Goal: Information Seeking & Learning: Compare options

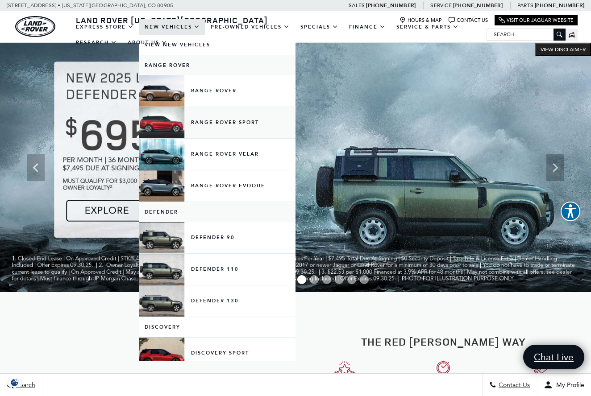
click at [204, 128] on link "Range Rover Sport" at bounding box center [217, 122] width 156 height 31
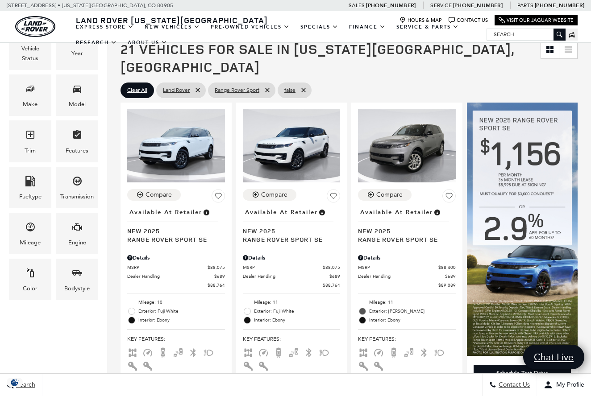
scroll to position [176, 0]
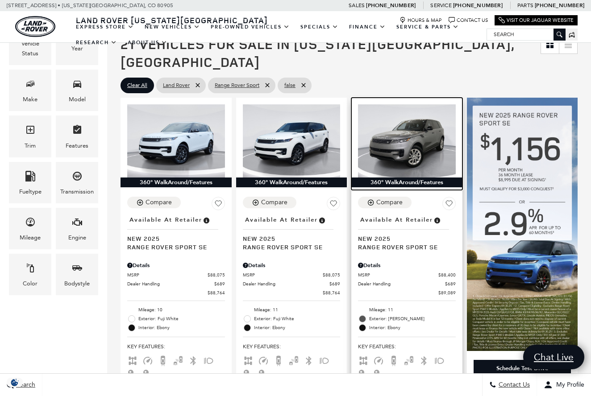
click at [420, 129] on img at bounding box center [407, 140] width 98 height 73
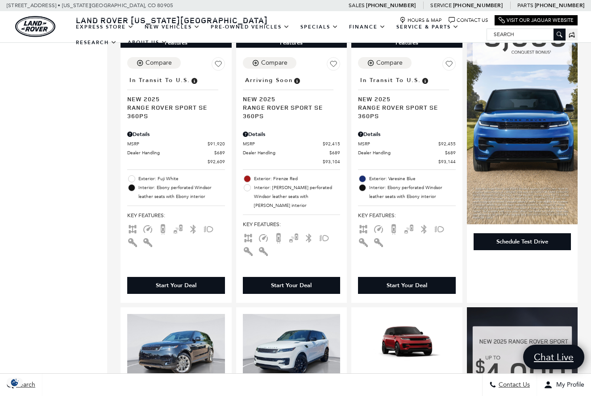
scroll to position [638, 0]
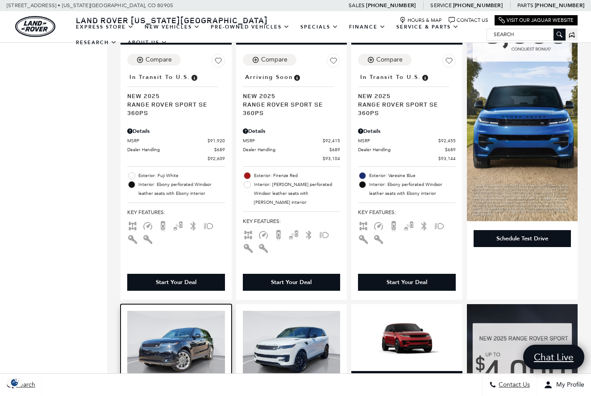
click at [155, 311] on img at bounding box center [176, 347] width 98 height 73
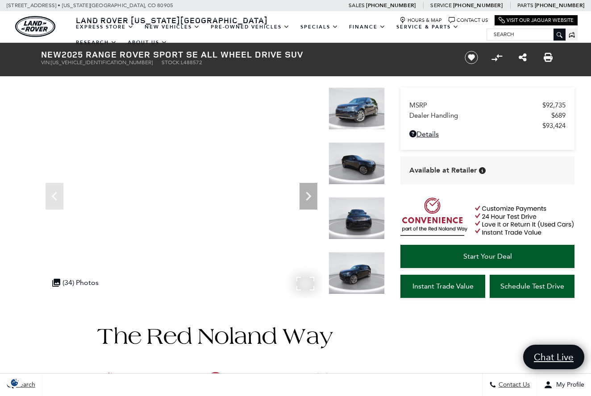
click at [363, 100] on img at bounding box center [357, 108] width 56 height 42
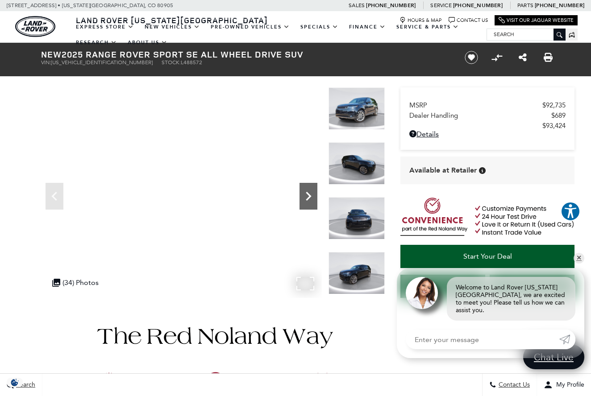
click at [312, 201] on icon "Next" at bounding box center [309, 196] width 18 height 18
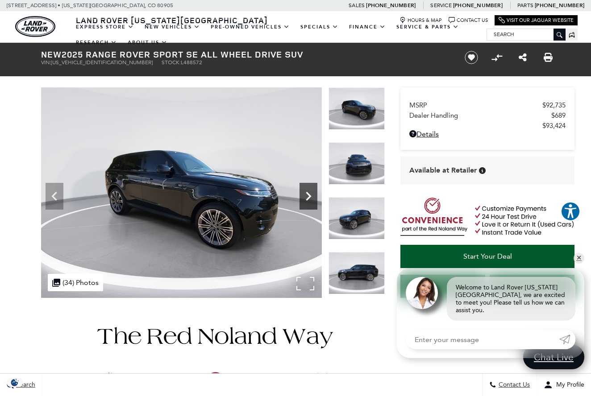
click at [312, 200] on icon "Next" at bounding box center [309, 196] width 18 height 18
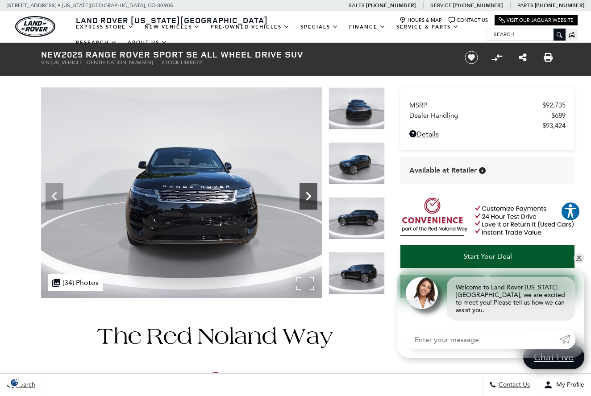
click at [312, 200] on icon "Next" at bounding box center [309, 196] width 18 height 18
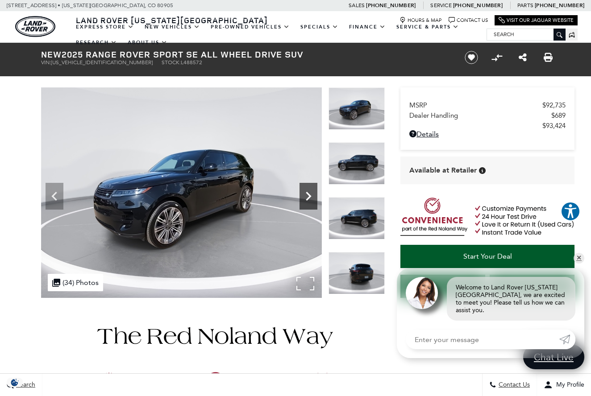
click at [312, 200] on icon "Next" at bounding box center [309, 196] width 18 height 18
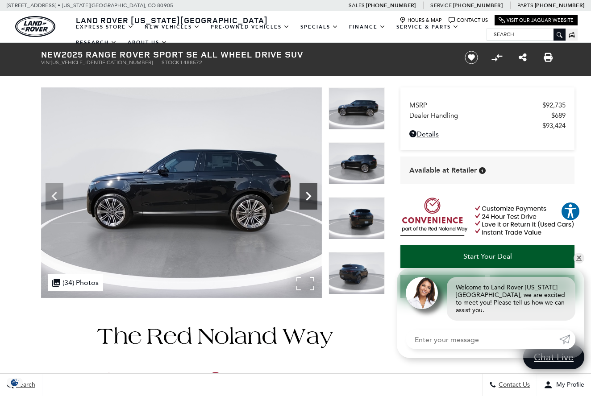
click at [312, 200] on icon "Next" at bounding box center [309, 196] width 18 height 18
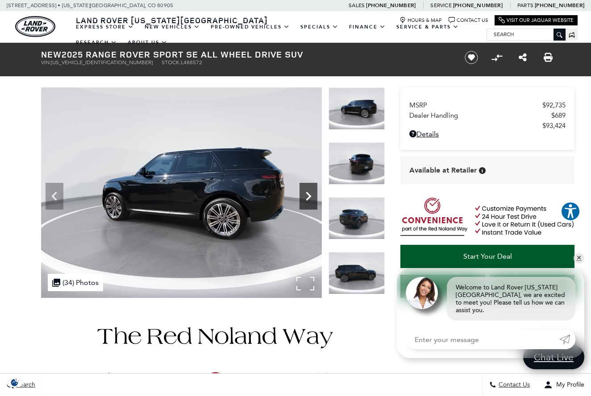
click at [312, 201] on icon "Next" at bounding box center [309, 196] width 18 height 18
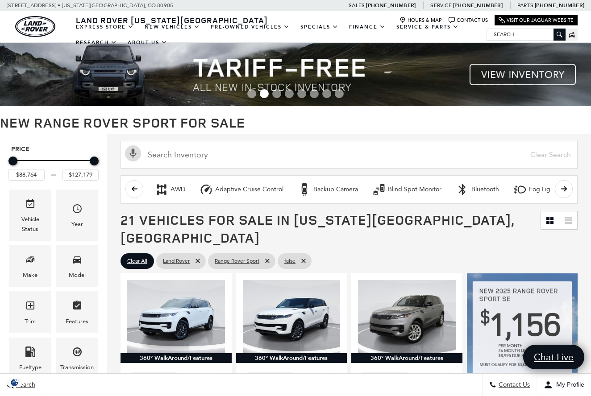
click at [585, 33] on div "EXPRESS STORE Shop All Models How Express Works New Vehicles View New Vehicles …" at bounding box center [295, 35] width 591 height 16
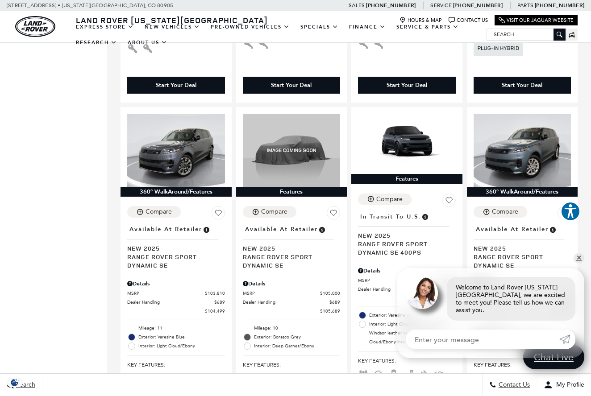
scroll to position [1509, 0]
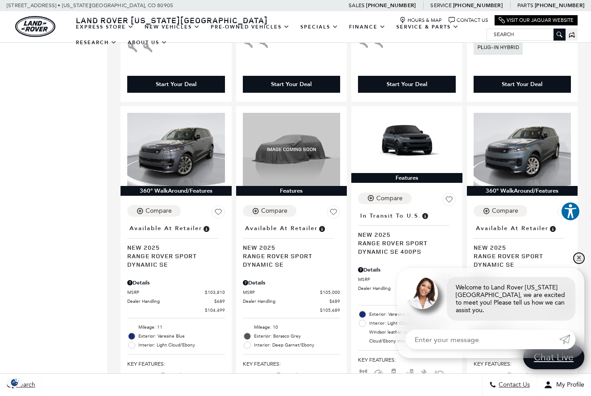
click at [576, 262] on link "✕" at bounding box center [579, 258] width 11 height 11
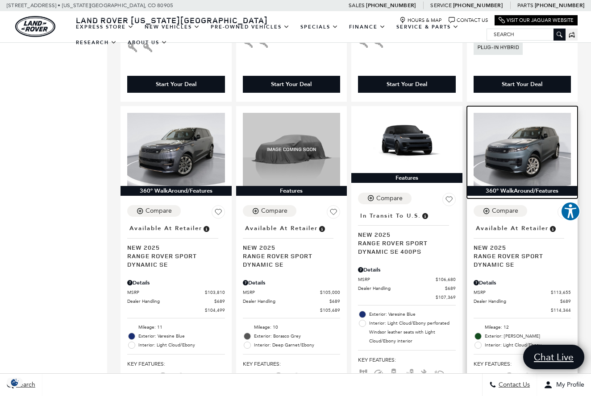
click at [537, 113] on img at bounding box center [523, 149] width 98 height 73
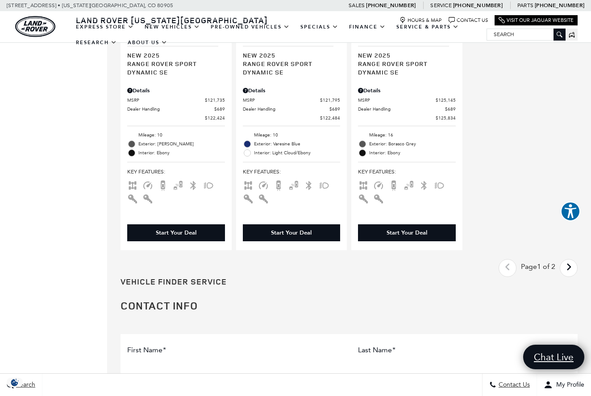
scroll to position [2067, 0]
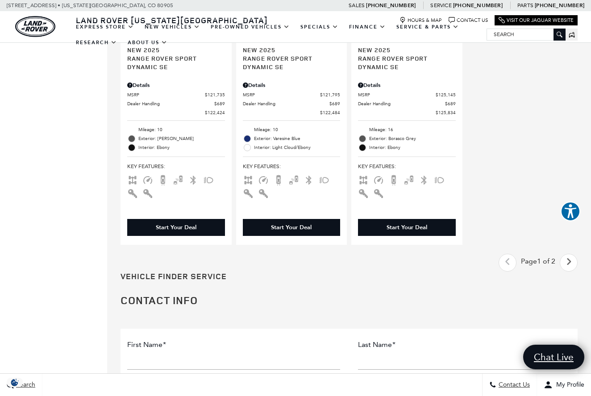
click at [568, 255] on icon "next page" at bounding box center [569, 262] width 6 height 14
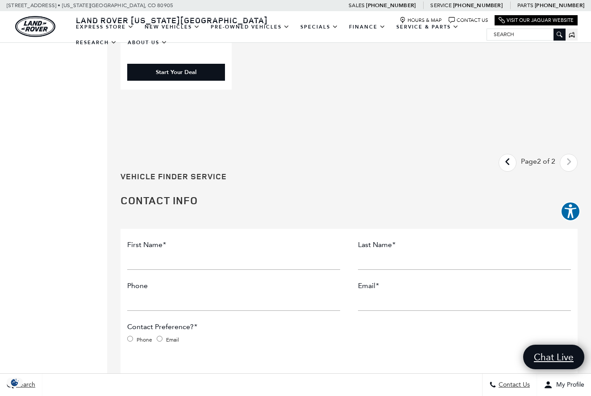
scroll to position [523, 0]
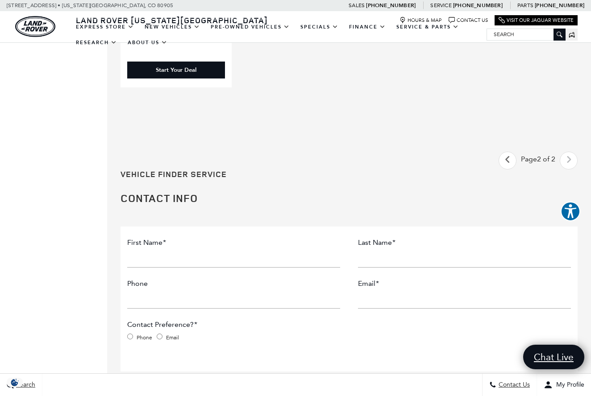
click at [505, 153] on link "Last - Page" at bounding box center [507, 161] width 19 height 16
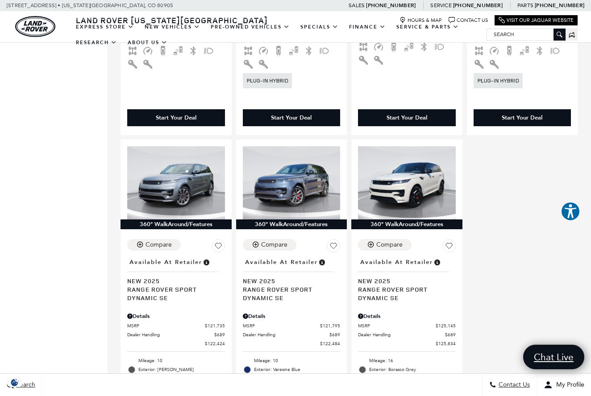
scroll to position [1837, 0]
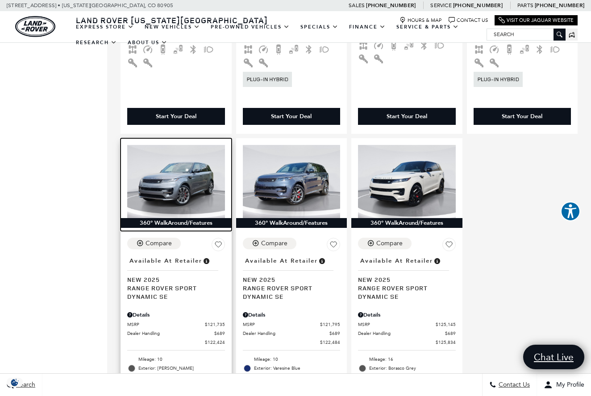
click at [169, 152] on img at bounding box center [176, 181] width 98 height 73
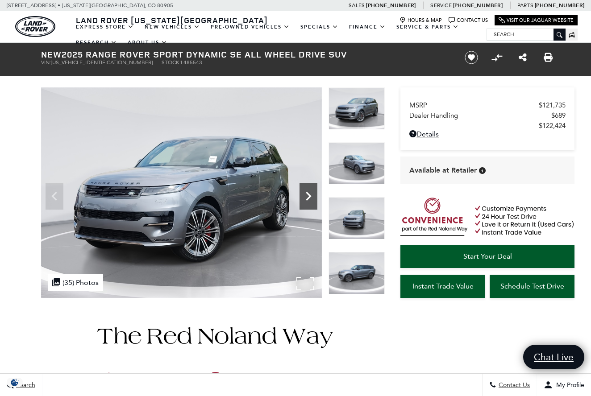
click at [307, 194] on icon "Next" at bounding box center [308, 196] width 5 height 9
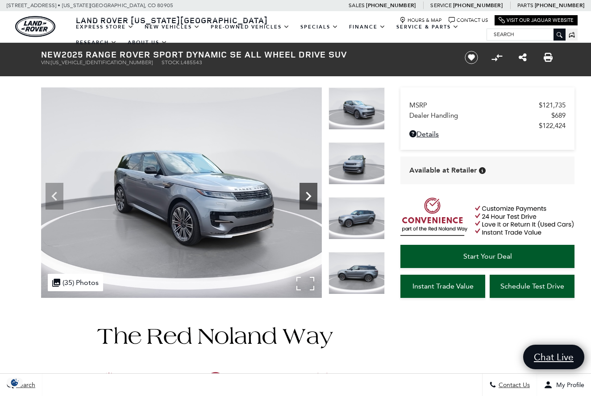
click at [307, 194] on icon "Next" at bounding box center [308, 196] width 5 height 9
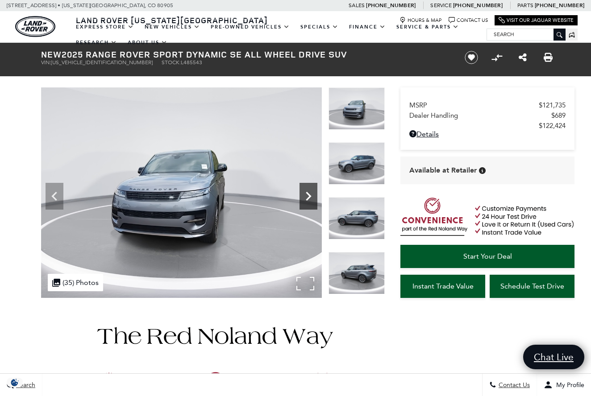
click at [307, 194] on icon "Next" at bounding box center [308, 196] width 5 height 9
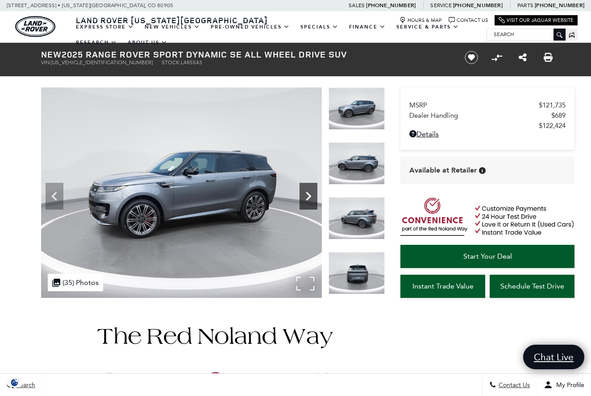
click at [307, 194] on icon "Next" at bounding box center [308, 196] width 5 height 9
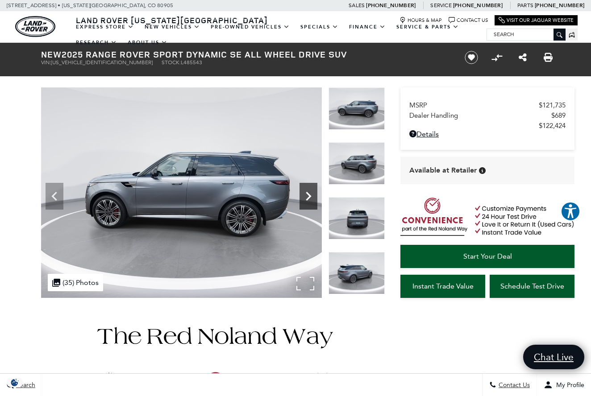
click at [307, 194] on icon "Next" at bounding box center [308, 196] width 5 height 9
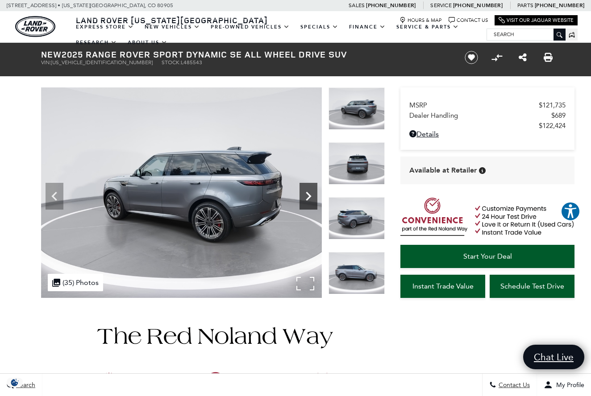
click at [307, 194] on icon "Next" at bounding box center [308, 196] width 5 height 9
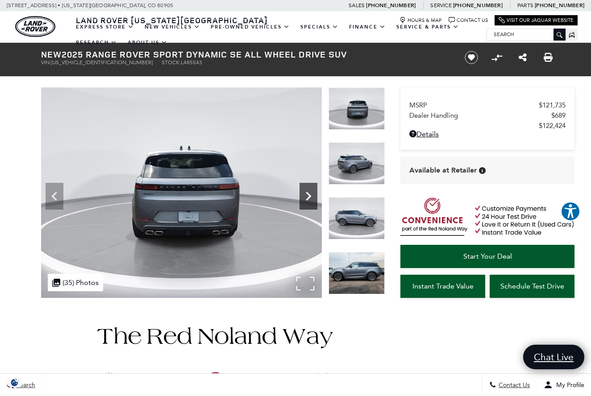
click at [307, 194] on icon "Next" at bounding box center [308, 196] width 5 height 9
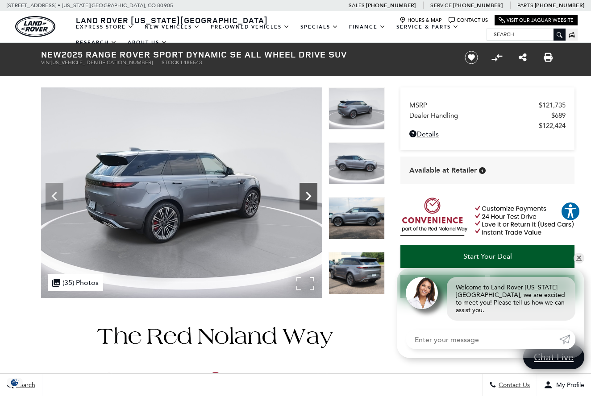
click at [307, 194] on icon "Next" at bounding box center [308, 196] width 5 height 9
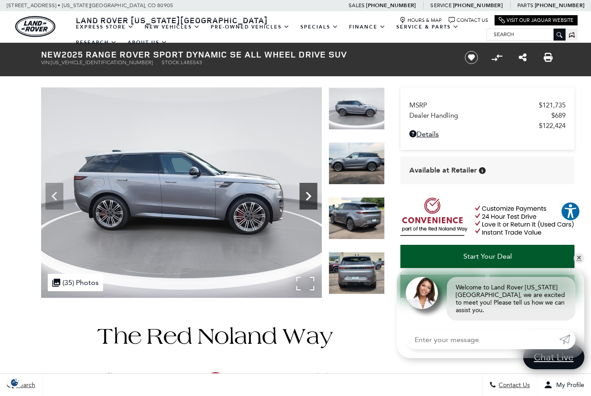
click at [307, 194] on icon "Next" at bounding box center [308, 196] width 5 height 9
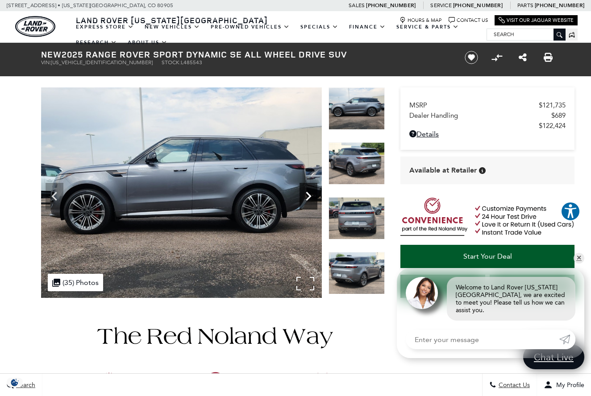
click at [307, 194] on icon "Next" at bounding box center [308, 196] width 5 height 9
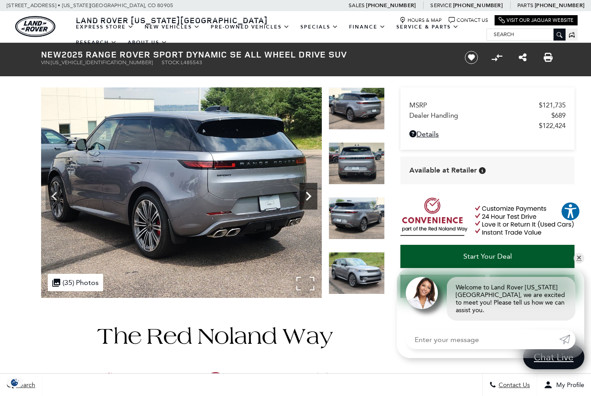
click at [307, 194] on icon "Next" at bounding box center [309, 196] width 18 height 18
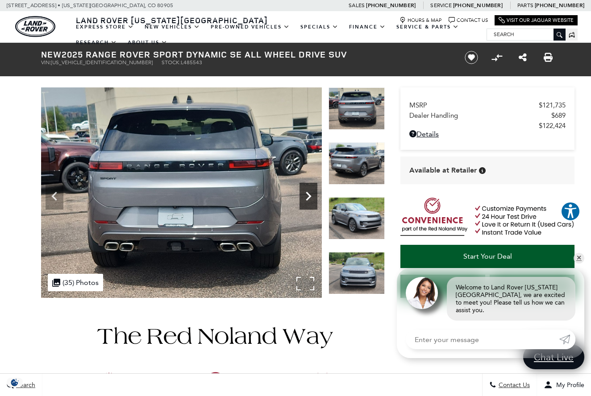
click at [307, 194] on icon "Next" at bounding box center [309, 196] width 18 height 18
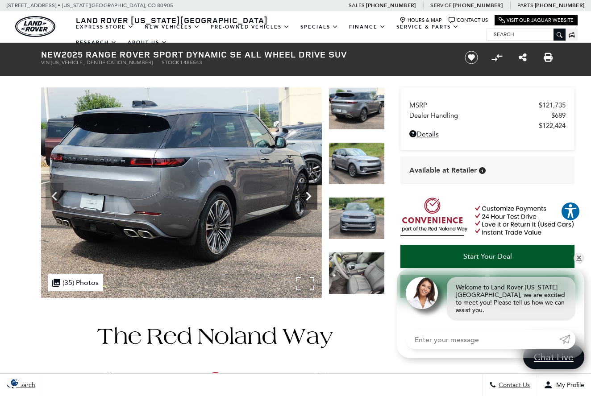
click at [308, 195] on icon "Next" at bounding box center [309, 196] width 18 height 18
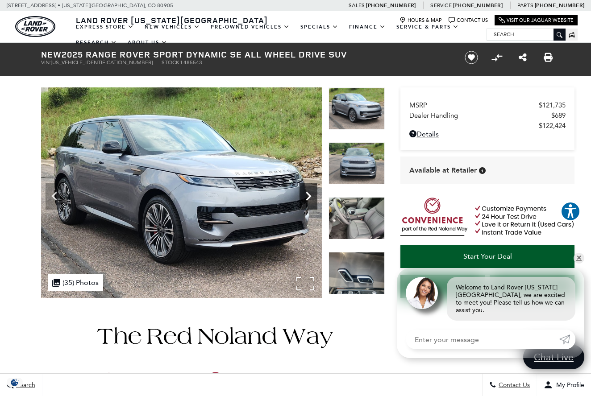
click at [308, 195] on icon "Next" at bounding box center [309, 196] width 18 height 18
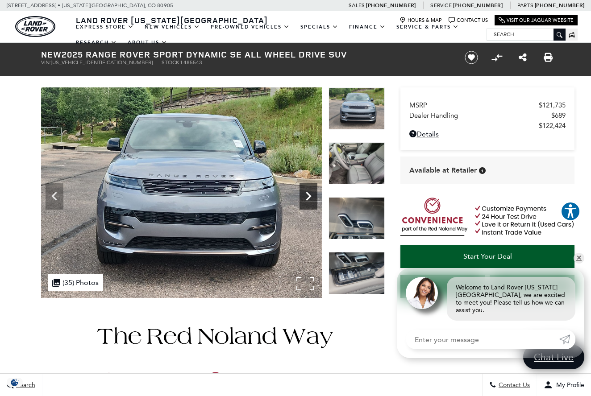
click at [307, 196] on icon "Next" at bounding box center [309, 196] width 18 height 18
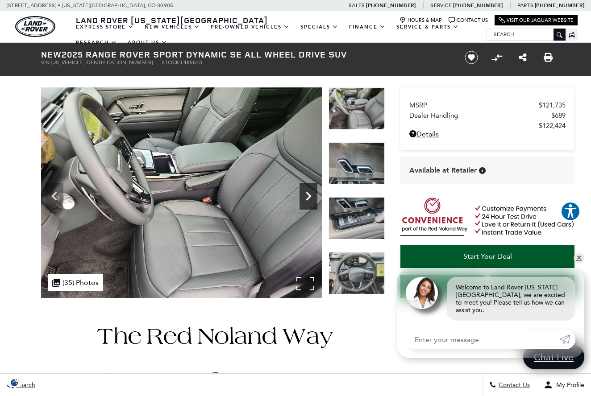
click at [308, 197] on icon "Next" at bounding box center [309, 196] width 18 height 18
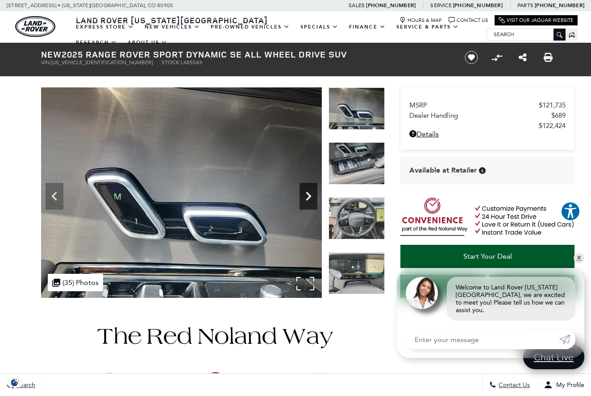
click at [308, 197] on icon "Next" at bounding box center [309, 196] width 18 height 18
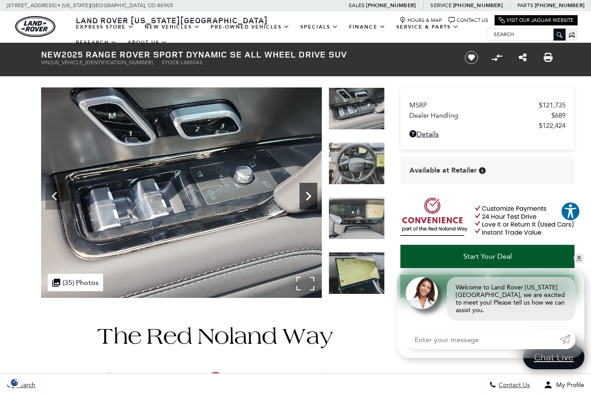
click at [308, 197] on icon "Next" at bounding box center [309, 196] width 18 height 18
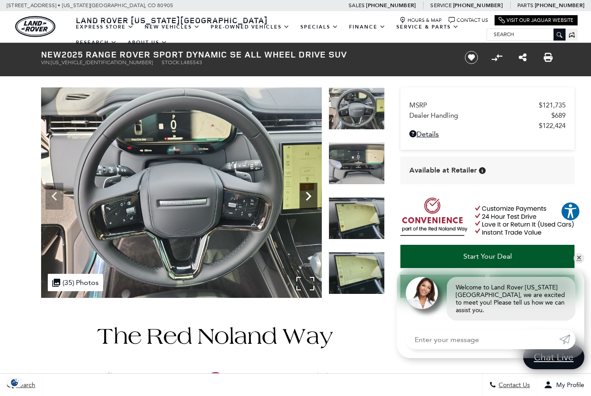
click at [308, 198] on icon "Next" at bounding box center [308, 196] width 5 height 9
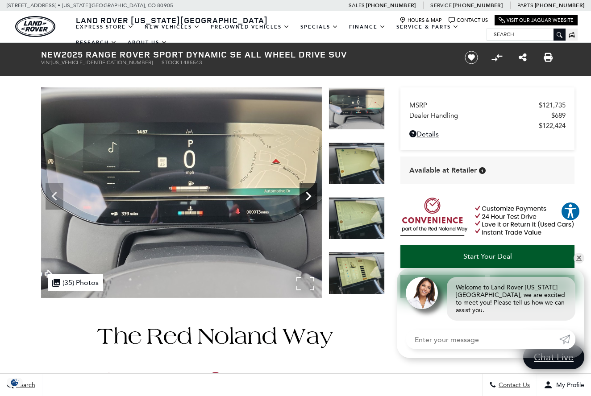
click at [309, 199] on icon "Next" at bounding box center [309, 196] width 18 height 18
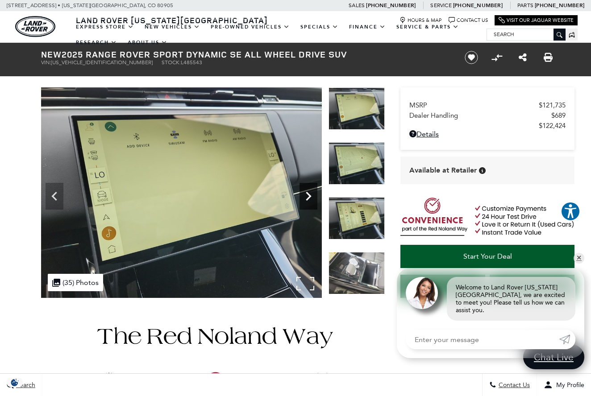
click at [308, 199] on icon "Next" at bounding box center [308, 196] width 5 height 9
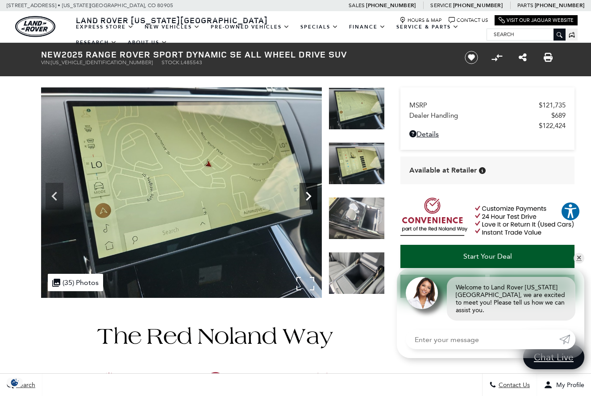
click at [308, 199] on icon "Next" at bounding box center [308, 196] width 5 height 9
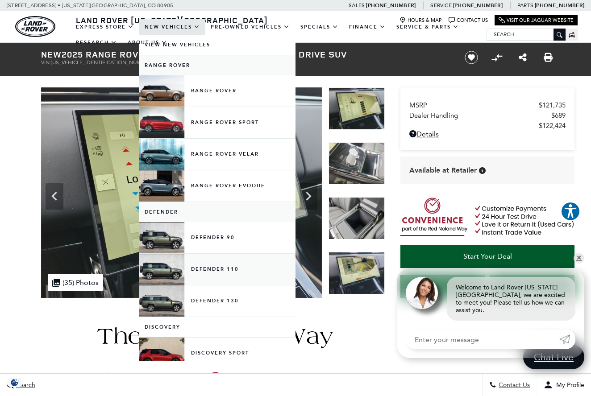
click at [213, 273] on link "Defender 110" at bounding box center [217, 269] width 156 height 31
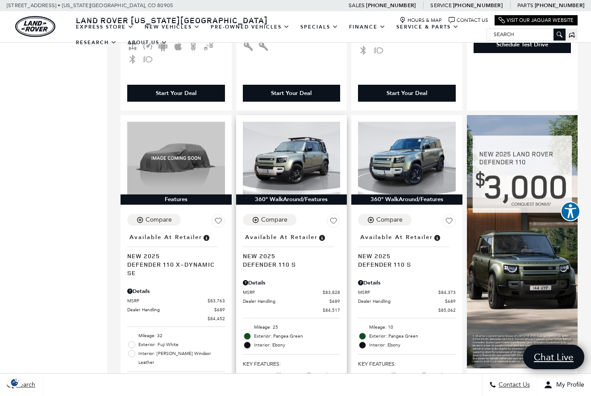
scroll to position [473, 0]
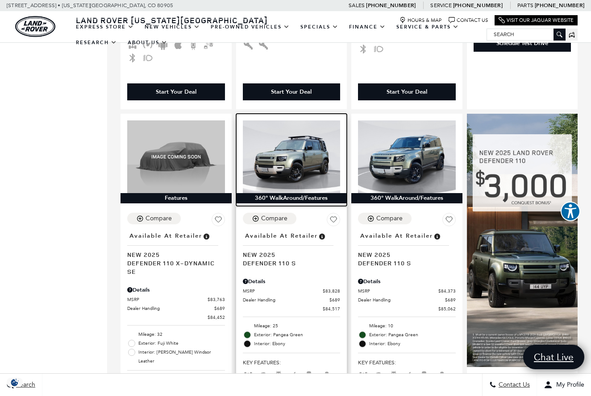
click at [303, 136] on img at bounding box center [292, 157] width 98 height 73
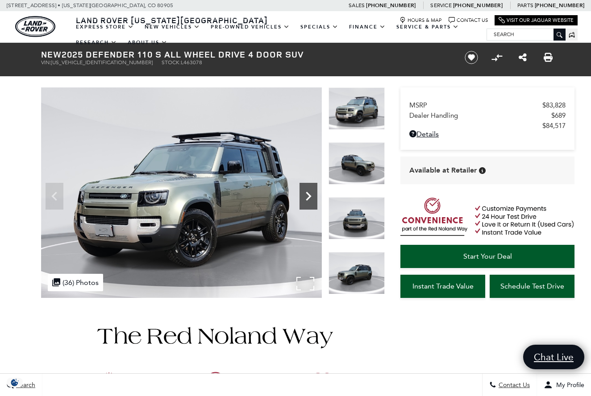
click at [308, 194] on icon "Next" at bounding box center [308, 196] width 5 height 9
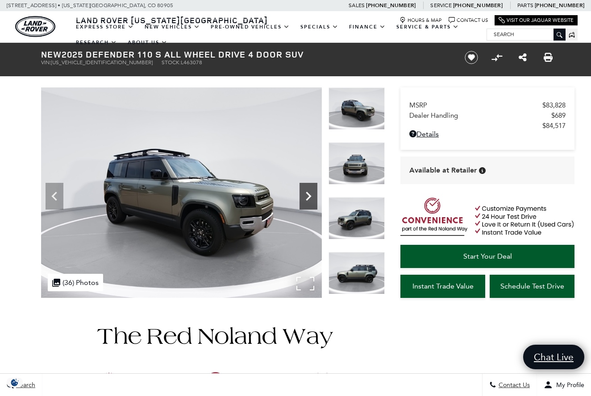
click at [308, 194] on icon "Next" at bounding box center [308, 196] width 5 height 9
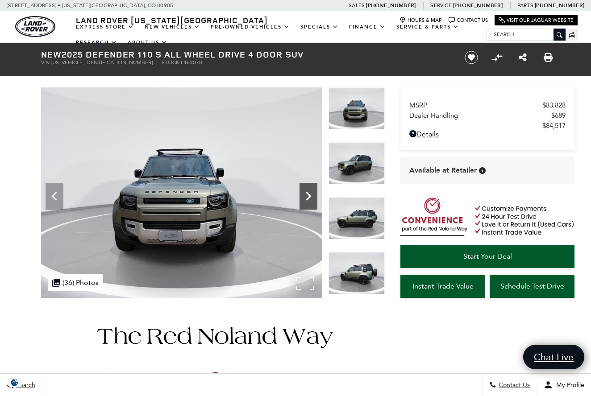
click at [308, 194] on icon "Next" at bounding box center [308, 196] width 5 height 9
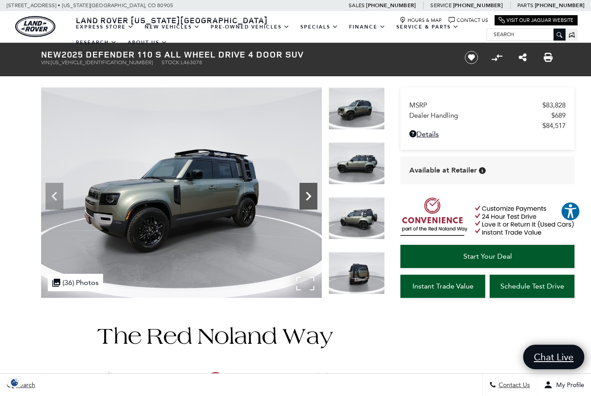
click at [308, 194] on icon "Next" at bounding box center [308, 196] width 5 height 9
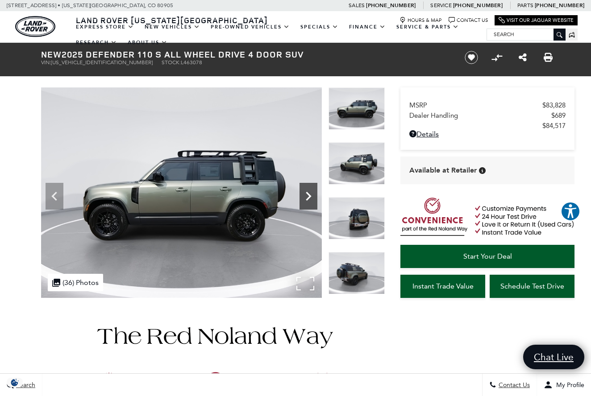
click at [307, 194] on icon "Next" at bounding box center [309, 196] width 18 height 18
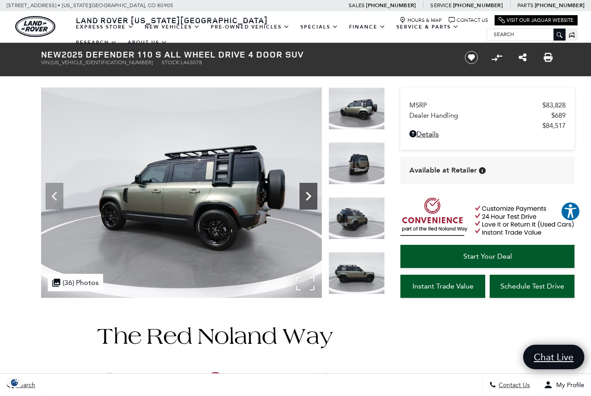
click at [307, 194] on icon "Next" at bounding box center [309, 196] width 18 height 18
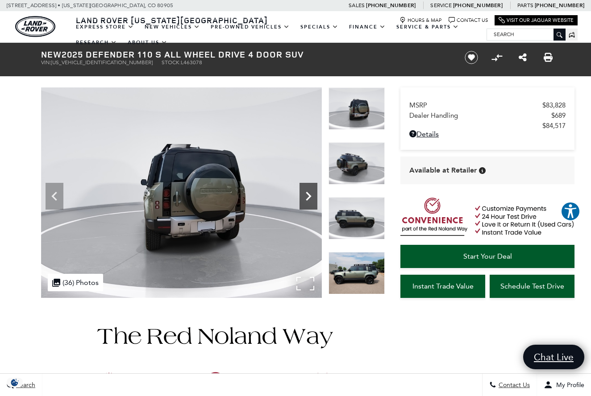
click at [307, 194] on icon "Next" at bounding box center [309, 196] width 18 height 18
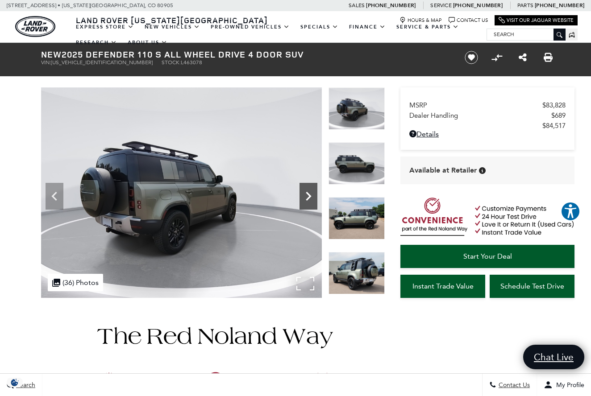
click at [307, 194] on icon "Next" at bounding box center [309, 196] width 18 height 18
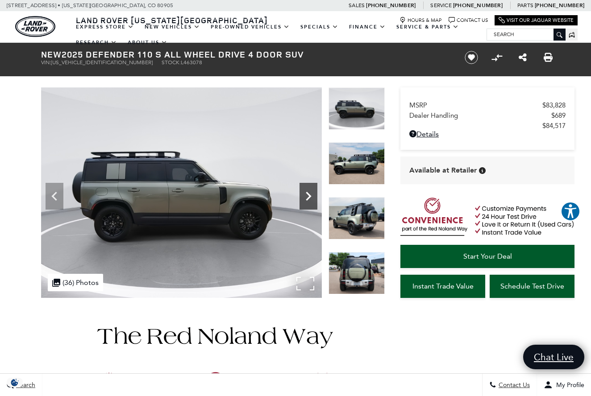
click at [307, 194] on icon "Next" at bounding box center [309, 196] width 18 height 18
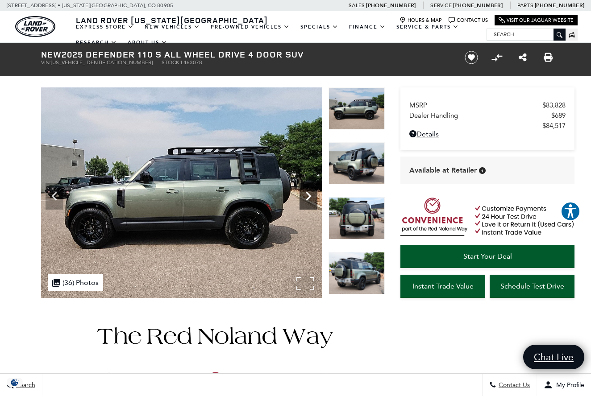
click at [307, 194] on icon "Next" at bounding box center [309, 196] width 18 height 18
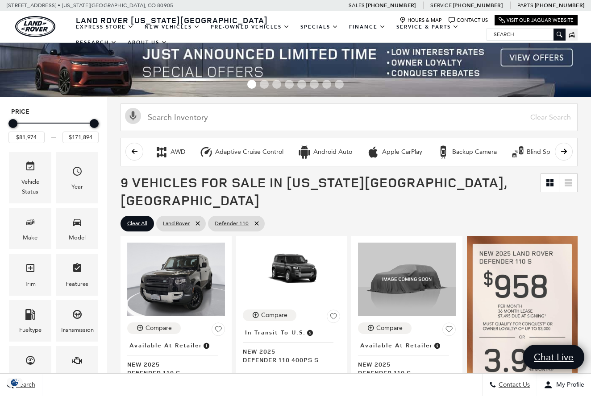
scroll to position [9, 0]
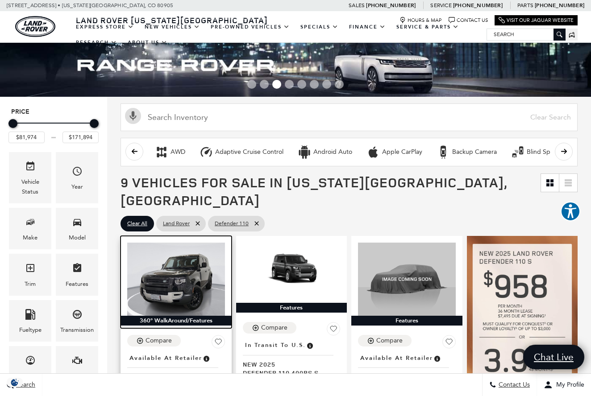
click at [203, 253] on img at bounding box center [176, 279] width 98 height 73
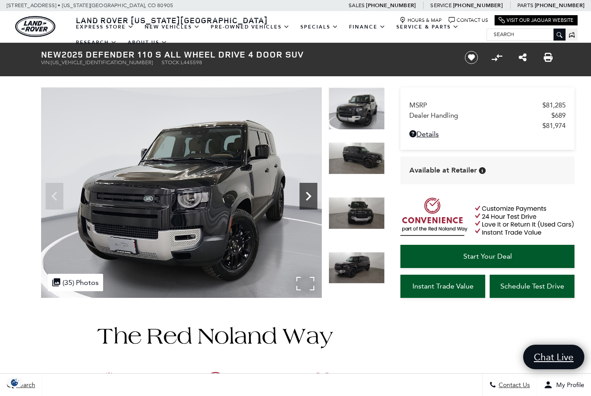
click at [304, 190] on icon "Next" at bounding box center [309, 196] width 18 height 18
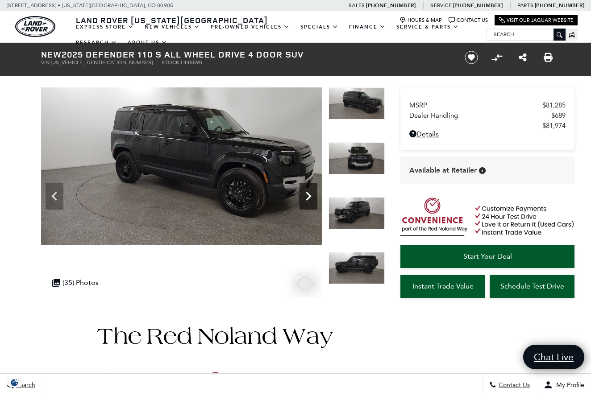
click at [304, 190] on icon "Next" at bounding box center [309, 196] width 18 height 18
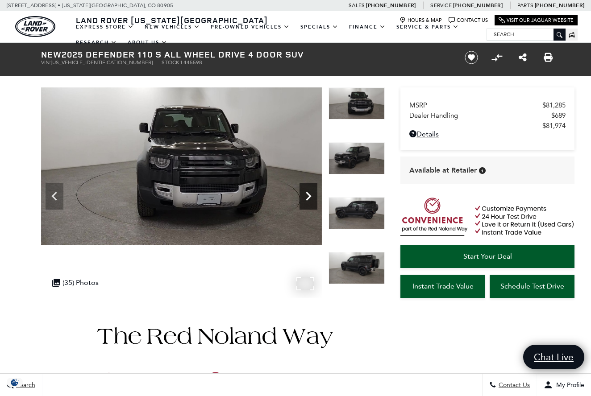
click at [304, 190] on icon "Next" at bounding box center [309, 196] width 18 height 18
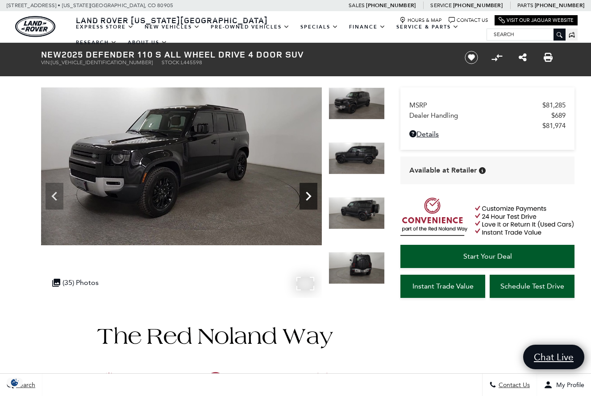
click at [304, 190] on icon "Next" at bounding box center [309, 196] width 18 height 18
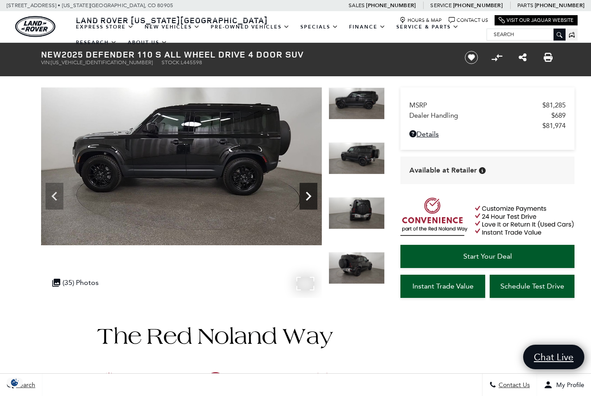
click at [304, 190] on icon "Next" at bounding box center [309, 196] width 18 height 18
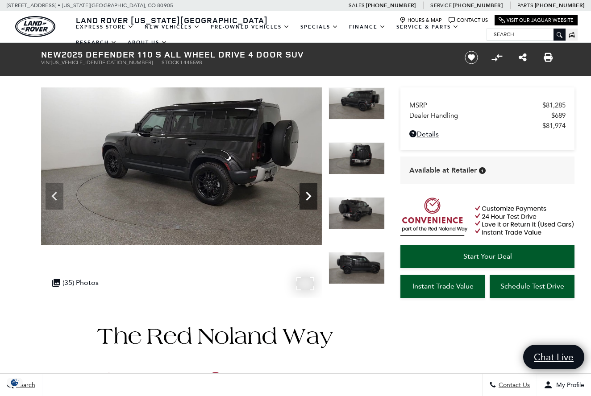
click at [304, 190] on icon "Next" at bounding box center [309, 196] width 18 height 18
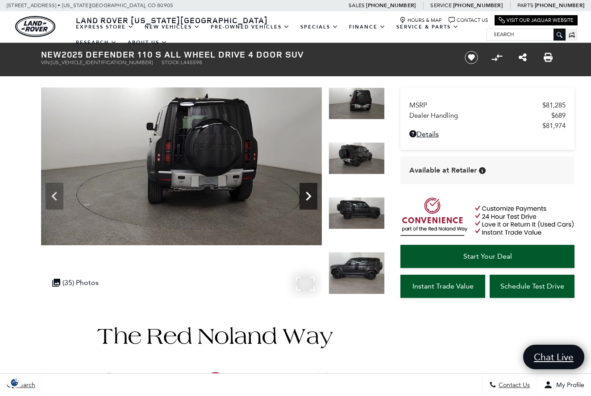
click at [304, 190] on icon "Next" at bounding box center [309, 196] width 18 height 18
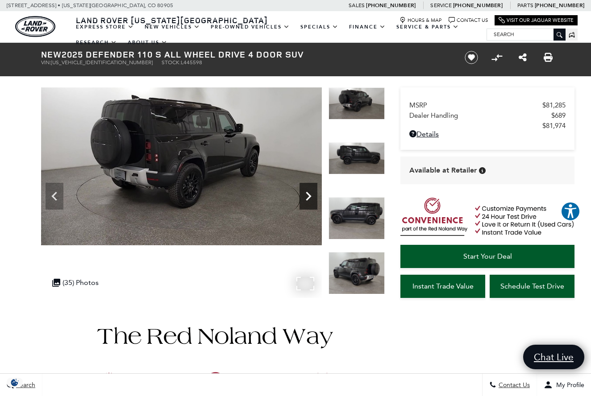
click at [304, 190] on icon "Next" at bounding box center [309, 196] width 18 height 18
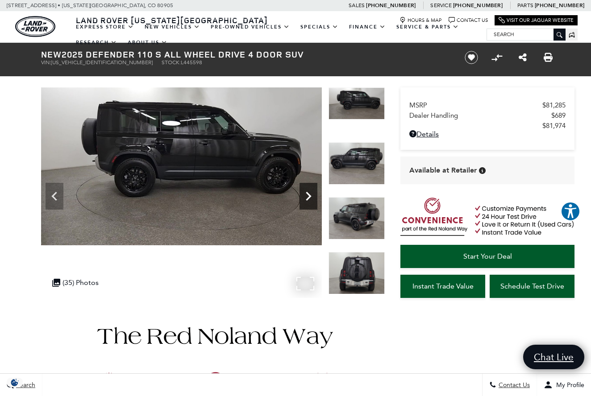
click at [304, 190] on icon "Next" at bounding box center [309, 196] width 18 height 18
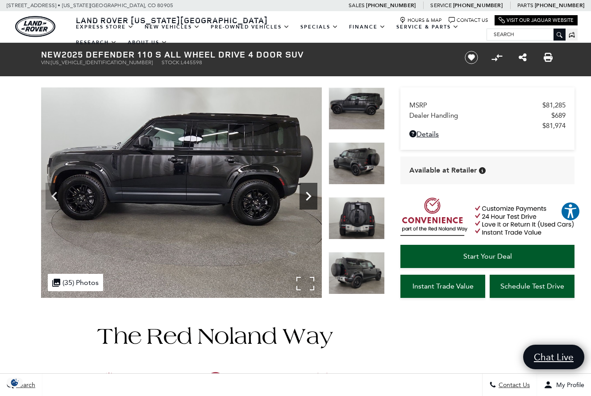
click at [304, 190] on icon "Next" at bounding box center [309, 196] width 18 height 18
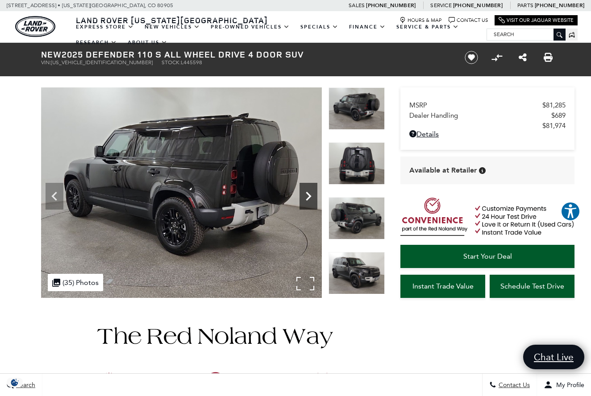
click at [304, 190] on icon "Next" at bounding box center [309, 196] width 18 height 18
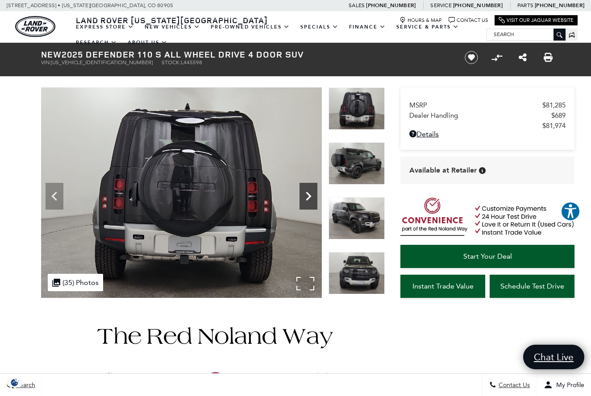
click at [304, 190] on icon "Next" at bounding box center [309, 196] width 18 height 18
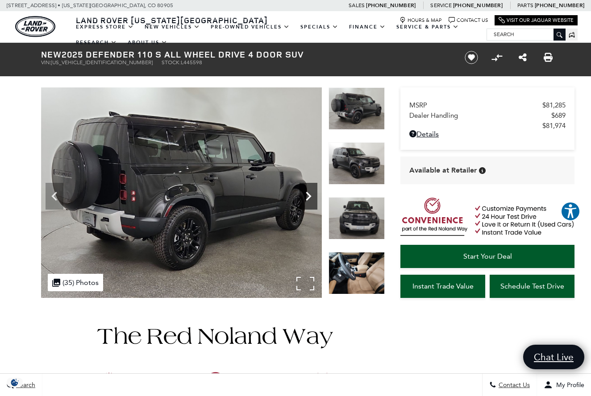
click at [304, 190] on icon "Next" at bounding box center [309, 196] width 18 height 18
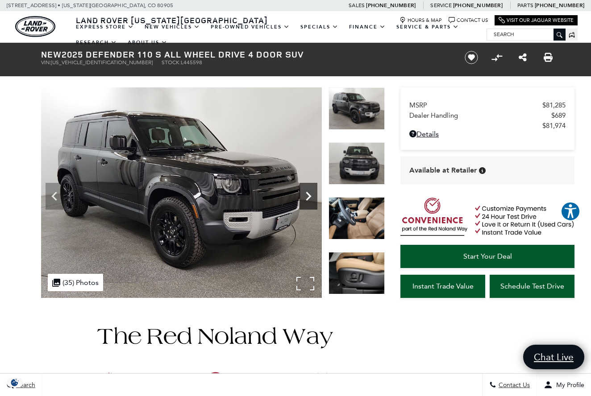
click at [304, 190] on icon "Next" at bounding box center [309, 196] width 18 height 18
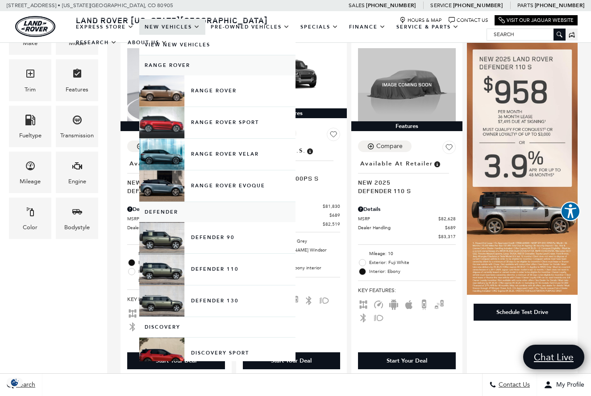
scroll to position [205, 0]
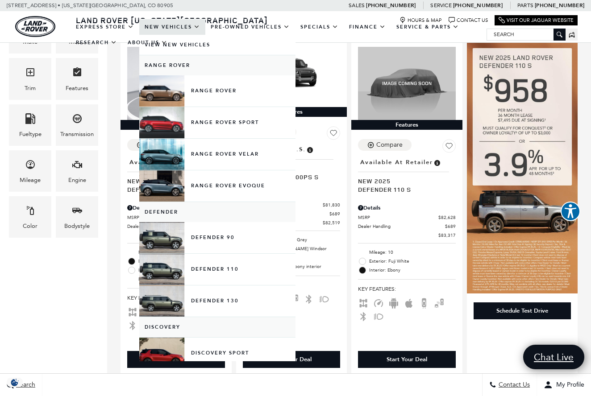
click at [287, 337] on link "Discovery" at bounding box center [217, 327] width 156 height 20
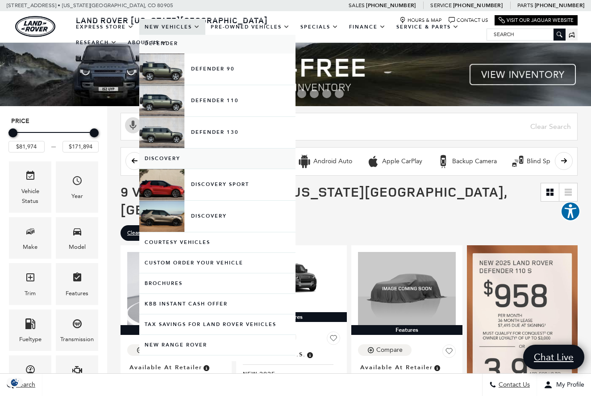
scroll to position [205, 0]
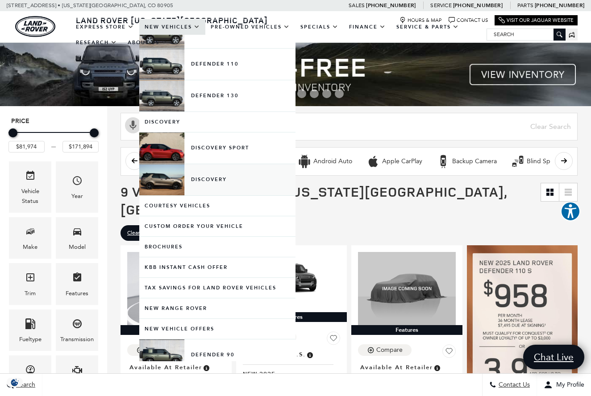
click at [229, 187] on link "Discovery" at bounding box center [217, 179] width 156 height 31
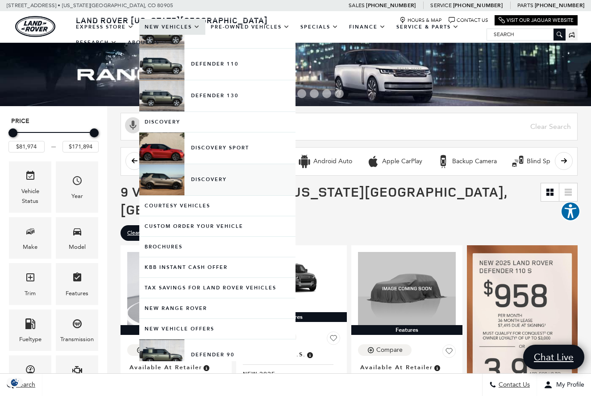
click at [158, 188] on link "Discovery" at bounding box center [217, 179] width 156 height 31
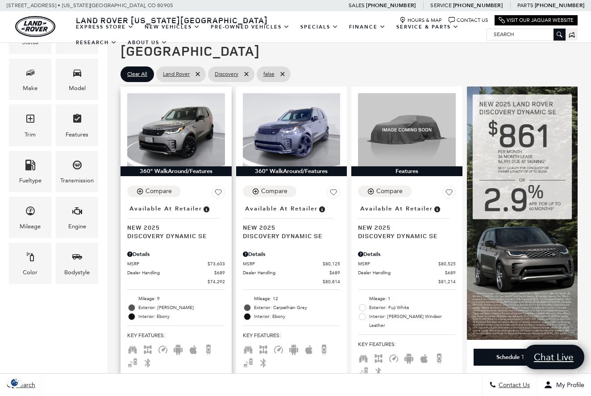
scroll to position [189, 0]
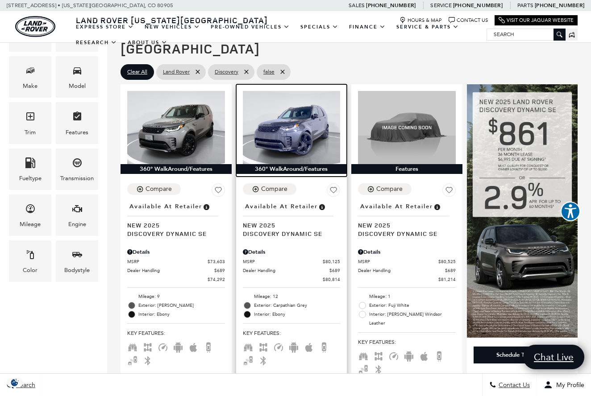
click at [283, 111] on img at bounding box center [292, 127] width 98 height 73
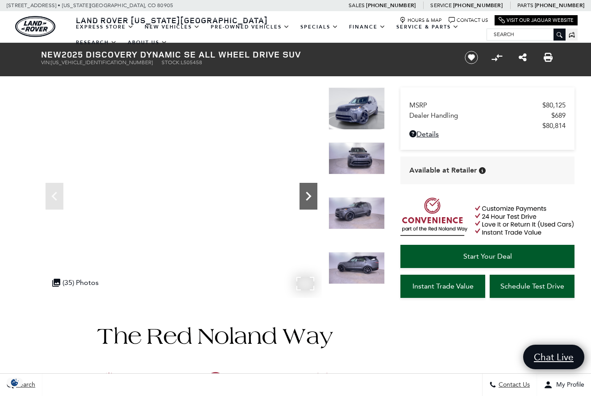
click at [308, 200] on icon "Next" at bounding box center [309, 196] width 18 height 18
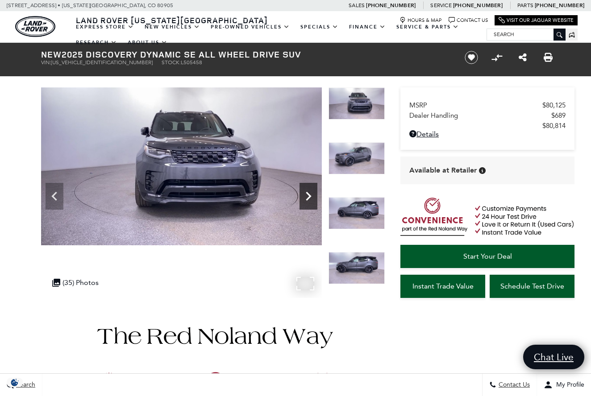
click at [308, 200] on icon "Next" at bounding box center [309, 196] width 18 height 18
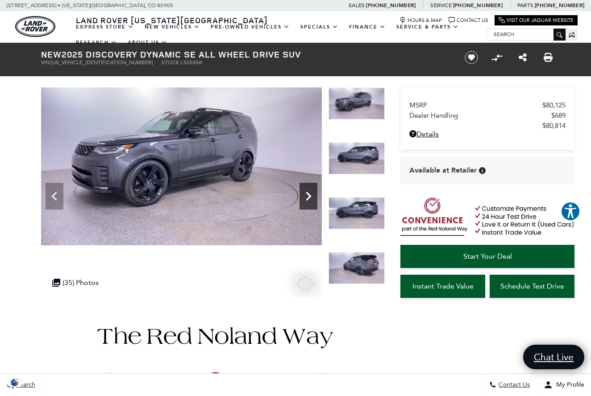
click at [308, 200] on icon "Next" at bounding box center [309, 196] width 18 height 18
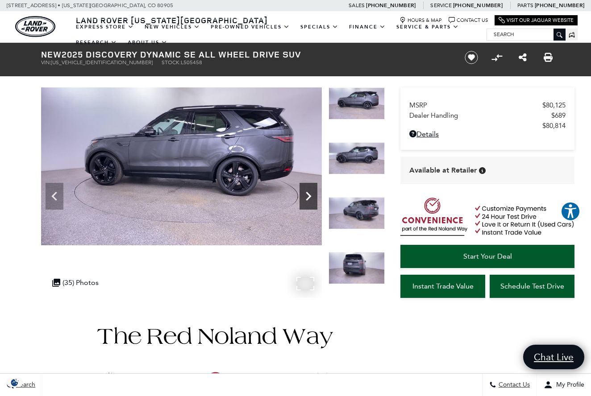
click at [308, 200] on icon "Next" at bounding box center [309, 196] width 18 height 18
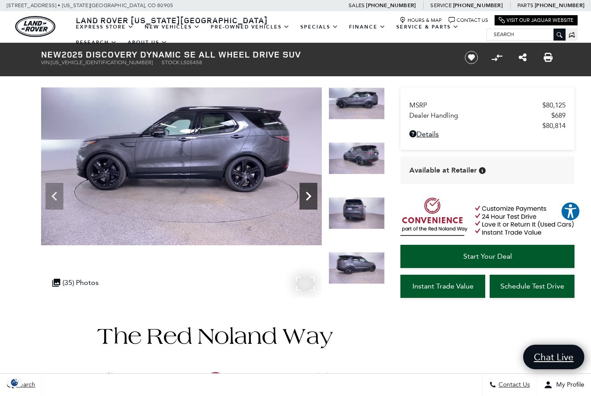
click at [308, 200] on icon "Next" at bounding box center [309, 196] width 18 height 18
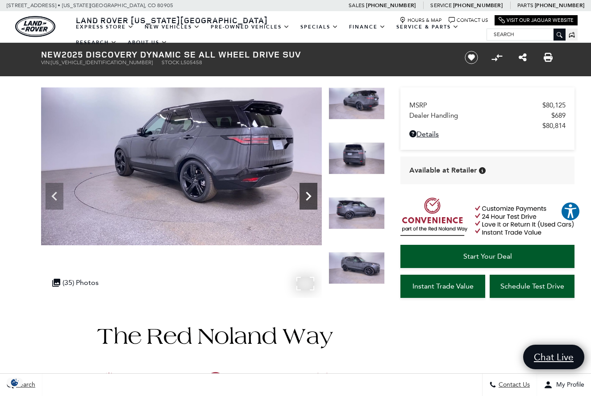
click at [308, 200] on icon "Next" at bounding box center [309, 196] width 18 height 18
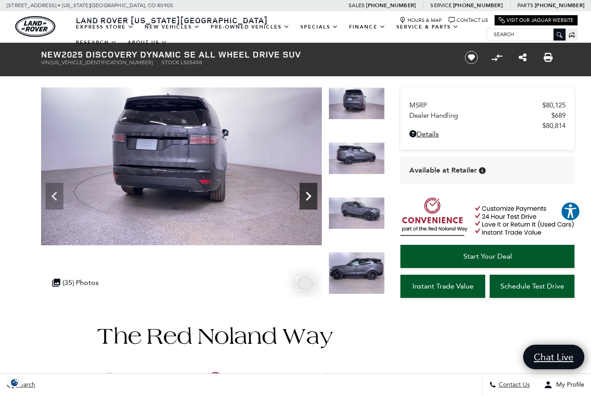
click at [308, 194] on icon "Next" at bounding box center [308, 196] width 5 height 9
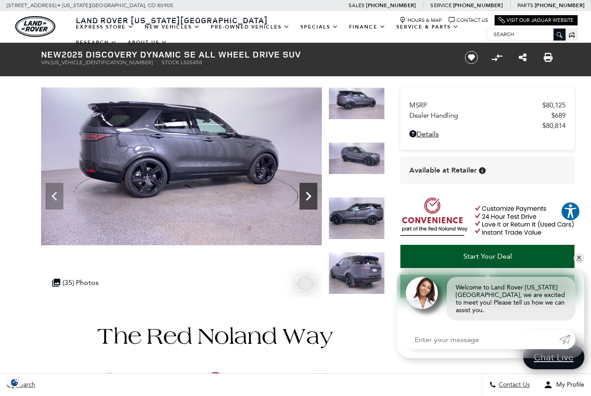
click at [308, 194] on icon "Next" at bounding box center [308, 196] width 5 height 9
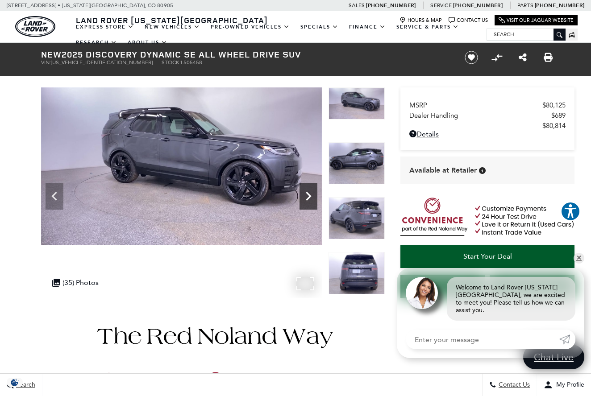
click at [308, 194] on icon "Next" at bounding box center [308, 196] width 5 height 9
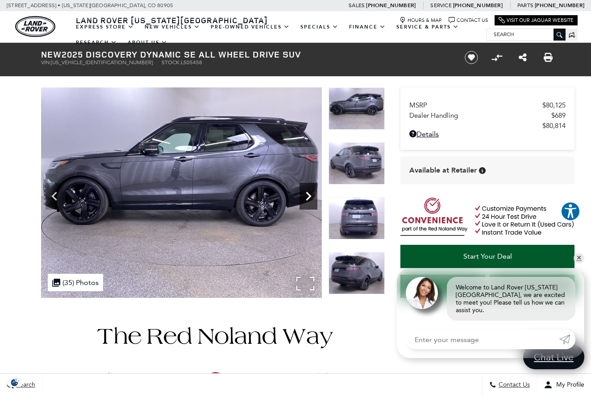
click at [308, 195] on icon "Next" at bounding box center [308, 196] width 5 height 9
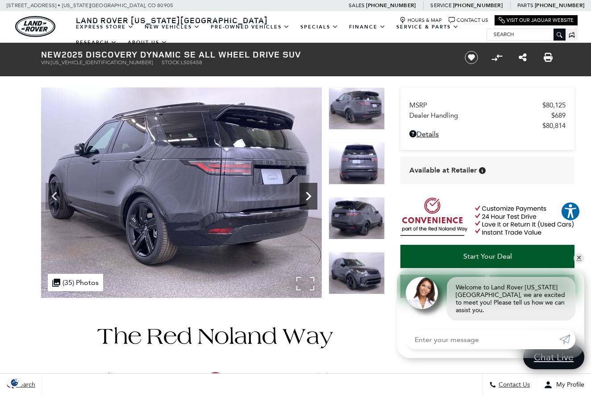
click at [308, 195] on icon "Next" at bounding box center [308, 196] width 5 height 9
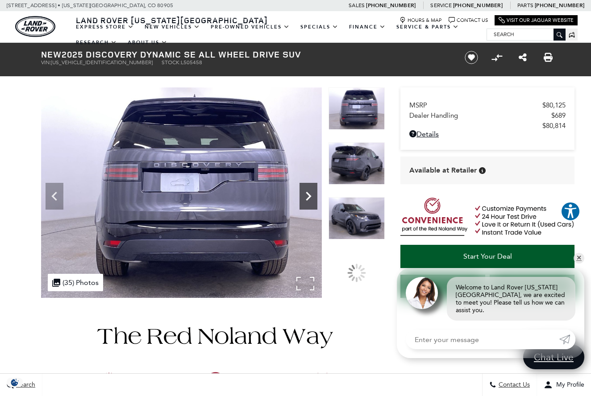
click at [308, 195] on icon "Next" at bounding box center [308, 196] width 5 height 9
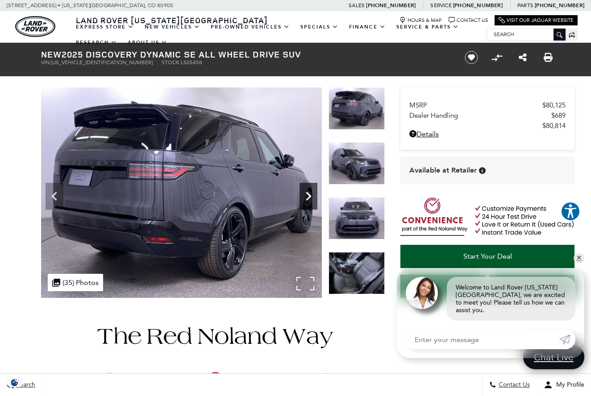
click at [308, 195] on icon "Next" at bounding box center [308, 196] width 5 height 9
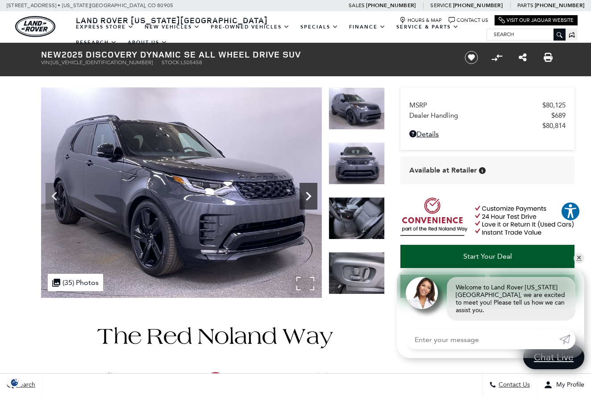
click at [308, 195] on icon "Next" at bounding box center [308, 196] width 5 height 9
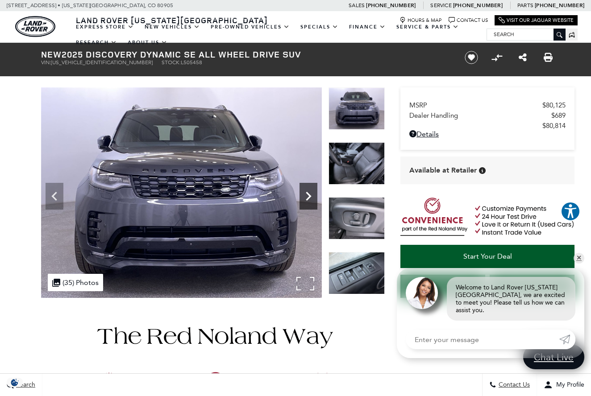
click at [308, 195] on icon "Next" at bounding box center [309, 196] width 18 height 18
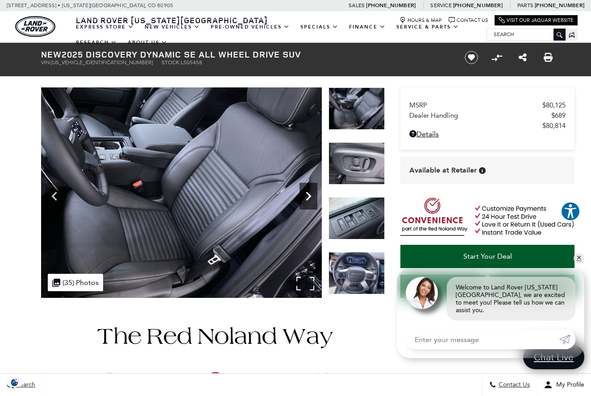
click at [308, 195] on icon "Next" at bounding box center [309, 196] width 18 height 18
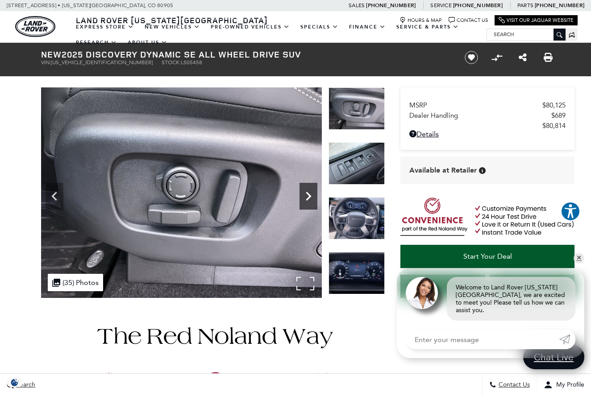
click at [308, 195] on icon "Next" at bounding box center [309, 196] width 18 height 18
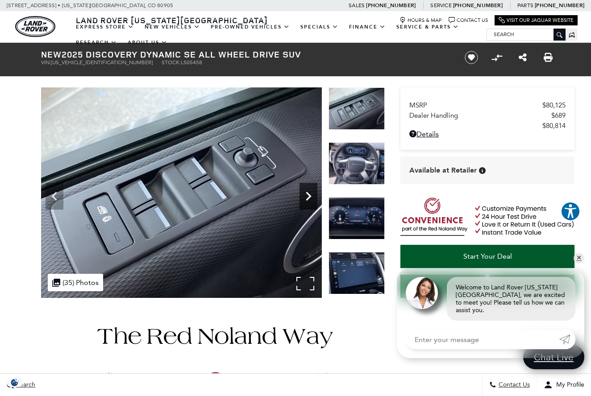
click at [308, 195] on icon "Next" at bounding box center [309, 196] width 18 height 18
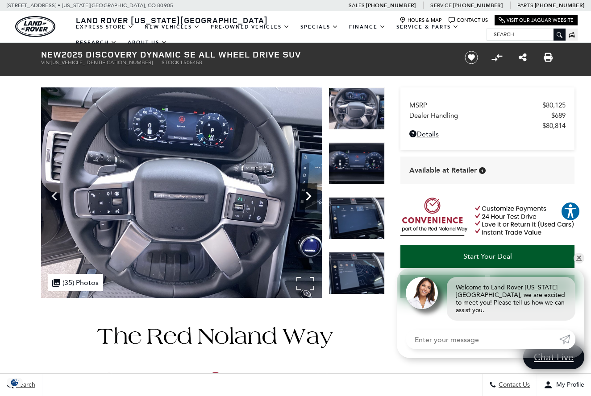
click at [307, 195] on icon "Next" at bounding box center [309, 196] width 18 height 18
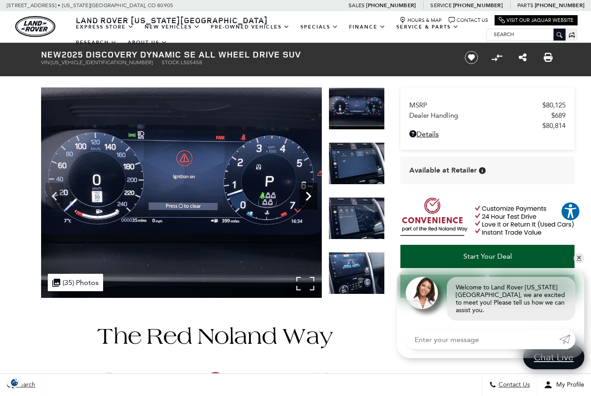
click at [307, 195] on icon "Next" at bounding box center [309, 196] width 18 height 18
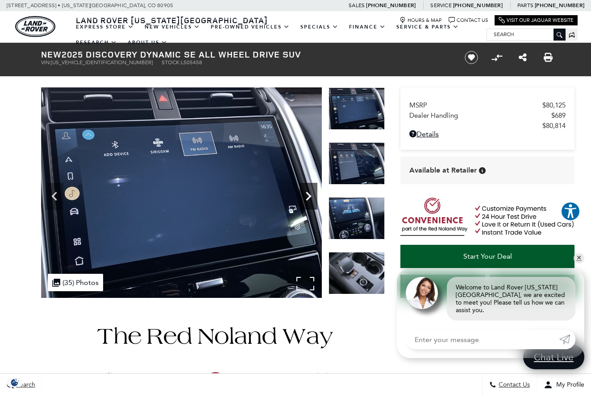
click at [307, 195] on icon "Next" at bounding box center [309, 196] width 18 height 18
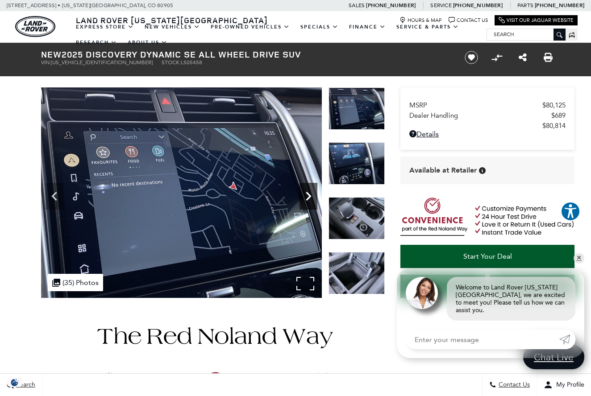
click at [307, 195] on icon "Next" at bounding box center [309, 196] width 18 height 18
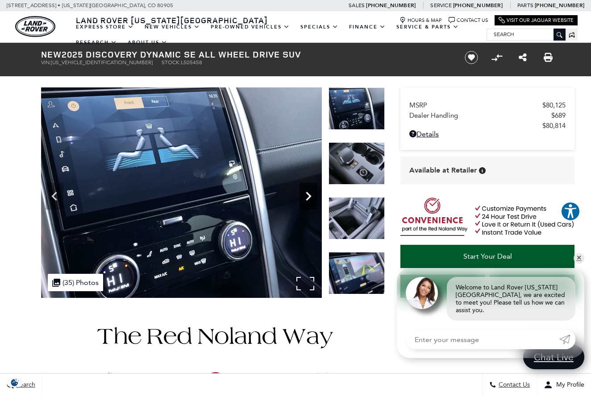
click at [307, 195] on icon "Next" at bounding box center [309, 196] width 18 height 18
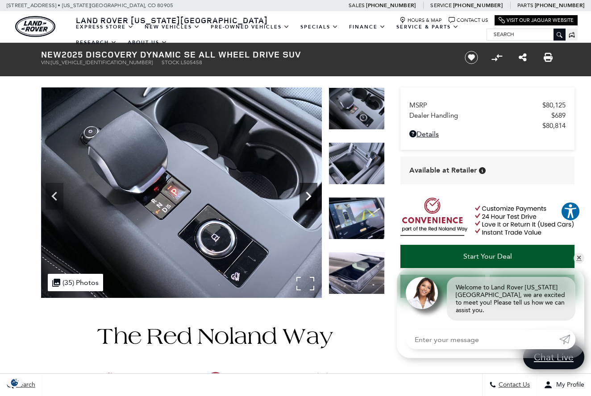
click at [308, 196] on icon "Next" at bounding box center [309, 196] width 18 height 18
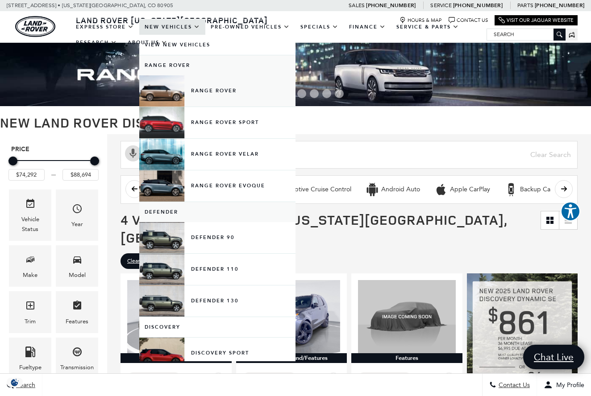
click at [197, 100] on link "Range Rover" at bounding box center [217, 90] width 156 height 31
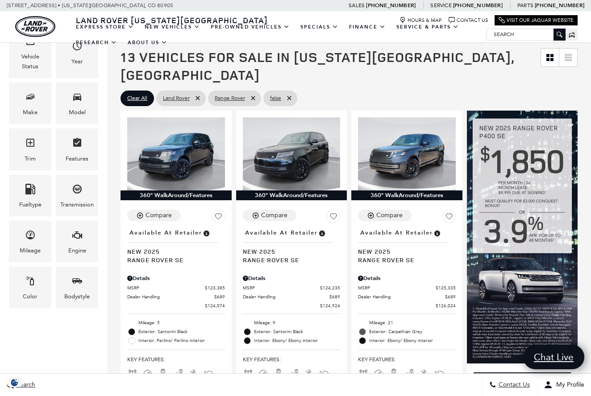
scroll to position [166, 0]
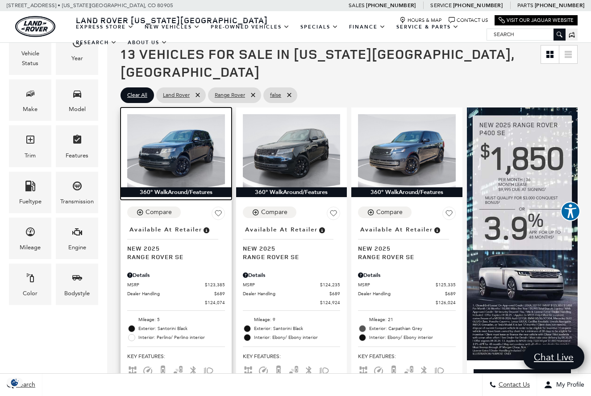
click at [194, 139] on img at bounding box center [176, 150] width 98 height 73
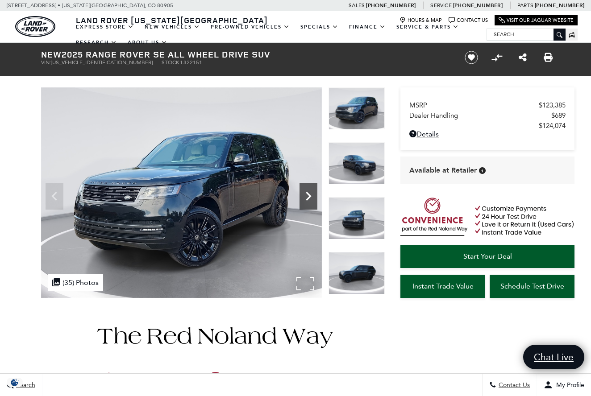
click at [311, 192] on icon "Next" at bounding box center [309, 196] width 18 height 18
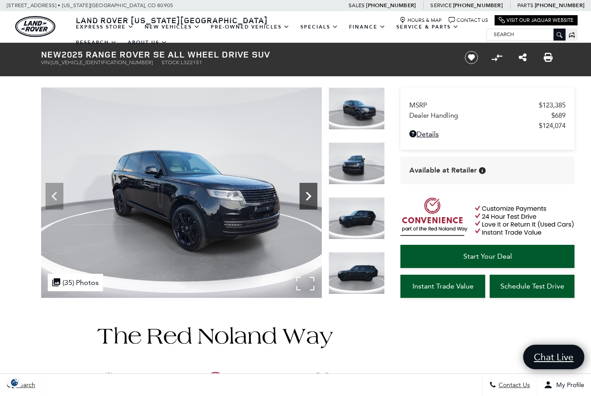
click at [311, 192] on icon "Next" at bounding box center [309, 196] width 18 height 18
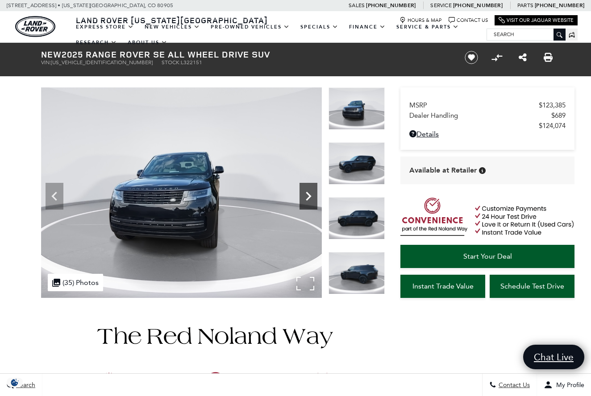
click at [311, 192] on icon "Next" at bounding box center [309, 196] width 18 height 18
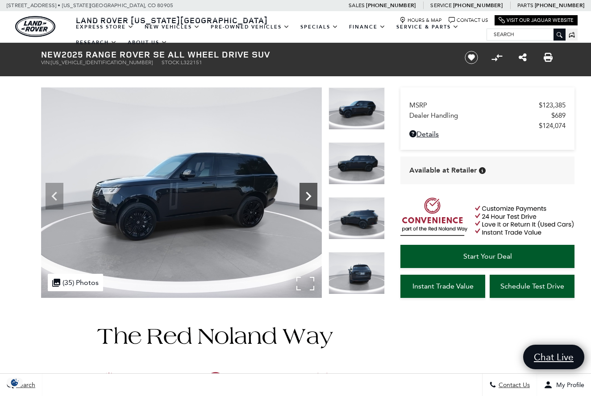
click at [311, 192] on icon "Next" at bounding box center [309, 196] width 18 height 18
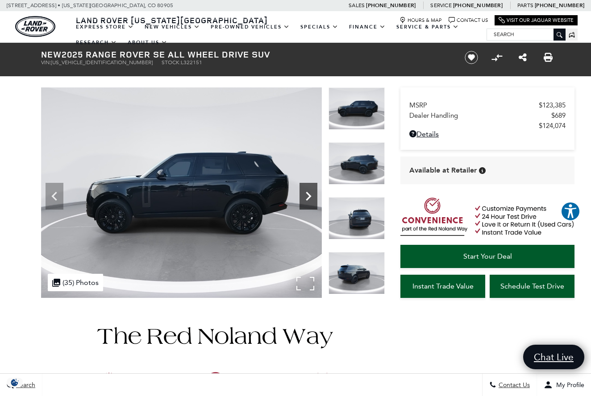
click at [311, 192] on icon "Next" at bounding box center [309, 196] width 18 height 18
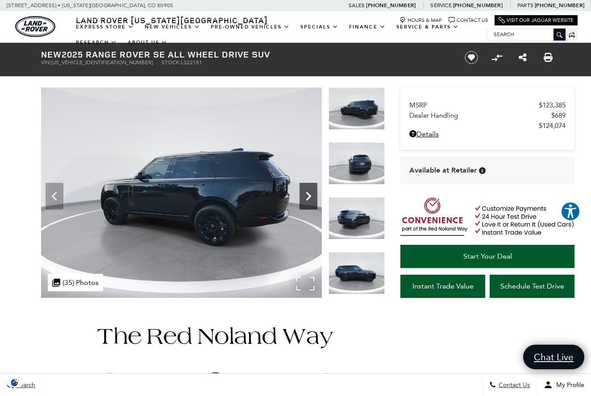
click at [311, 192] on icon "Next" at bounding box center [309, 196] width 18 height 18
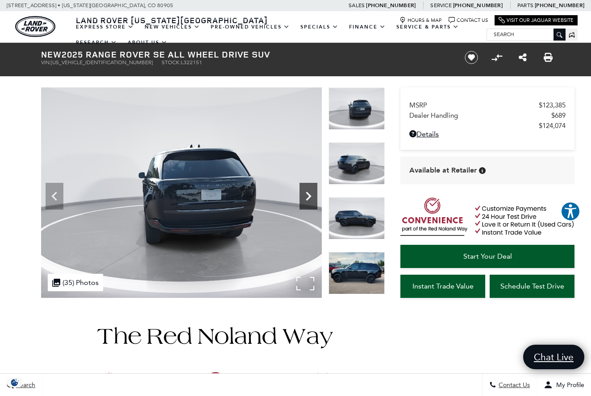
click at [311, 192] on icon "Next" at bounding box center [309, 196] width 18 height 18
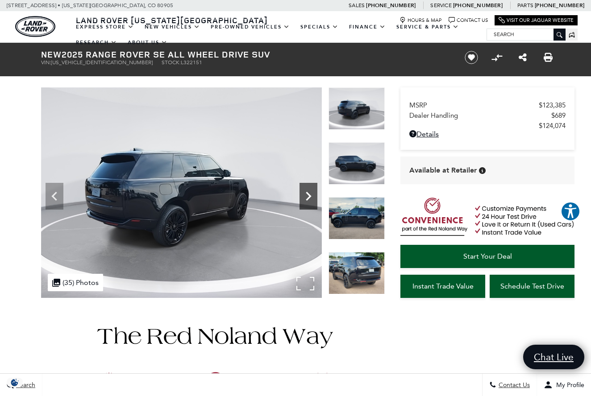
click at [311, 192] on icon "Next" at bounding box center [309, 196] width 18 height 18
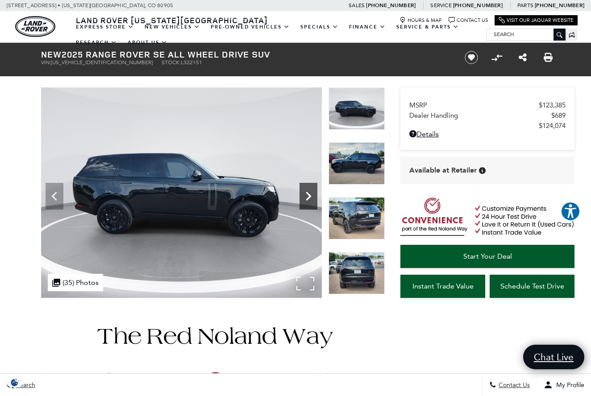
click at [311, 192] on icon "Next" at bounding box center [309, 196] width 18 height 18
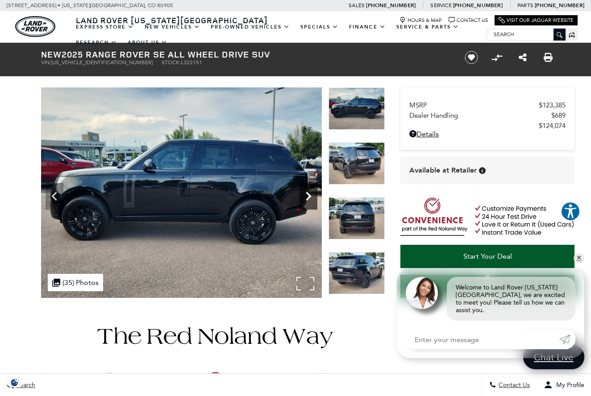
click at [311, 192] on icon "Next" at bounding box center [309, 196] width 18 height 18
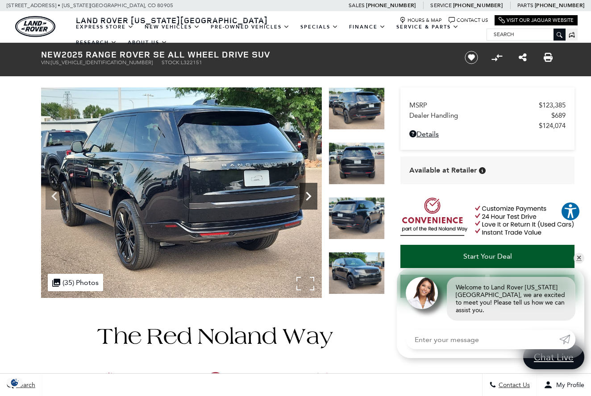
click at [311, 192] on icon "Next" at bounding box center [309, 196] width 18 height 18
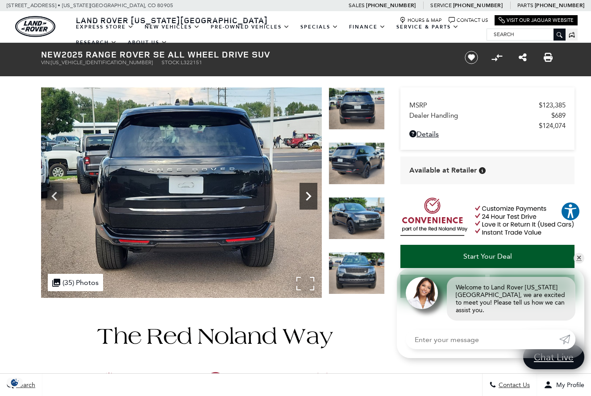
click at [311, 192] on icon "Next" at bounding box center [309, 196] width 18 height 18
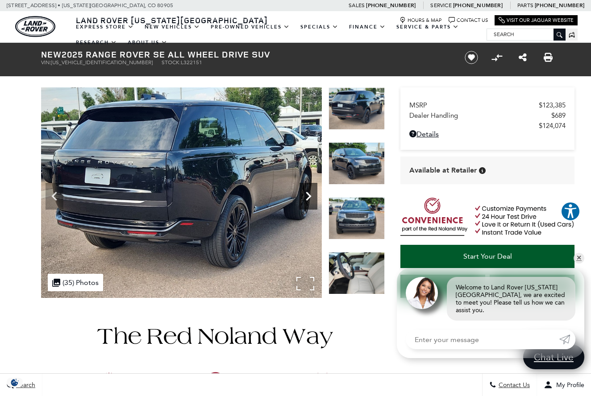
click at [311, 192] on icon "Next" at bounding box center [309, 196] width 18 height 18
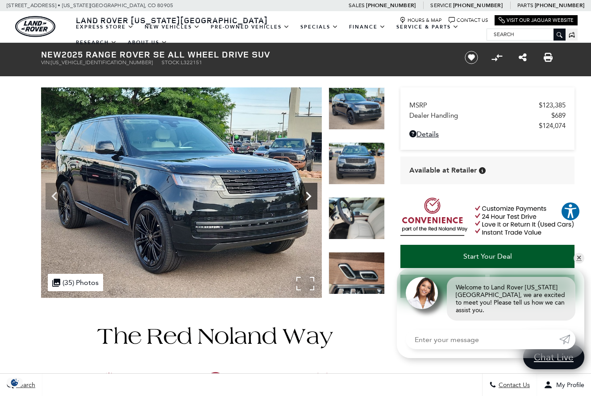
click at [311, 192] on icon "Next" at bounding box center [309, 196] width 18 height 18
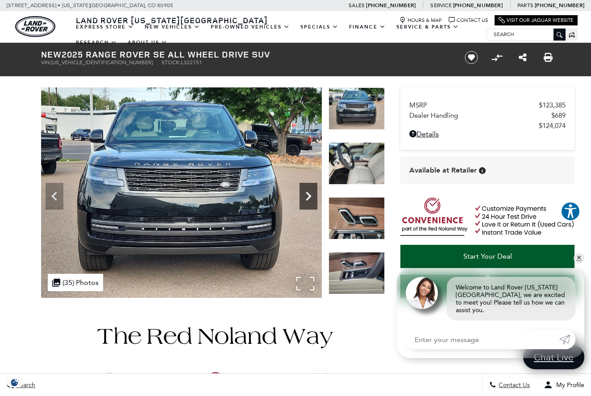
click at [311, 192] on icon "Next" at bounding box center [309, 196] width 18 height 18
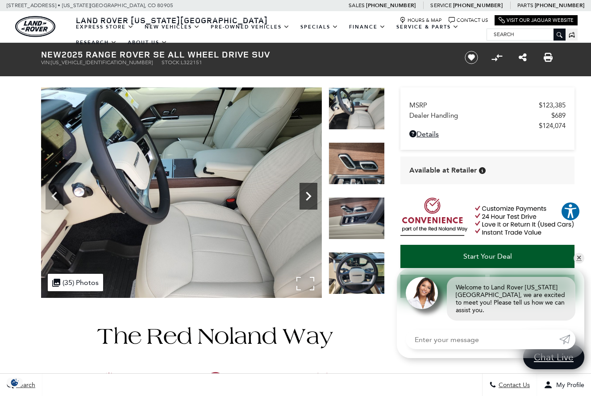
click at [311, 192] on icon "Next" at bounding box center [309, 196] width 18 height 18
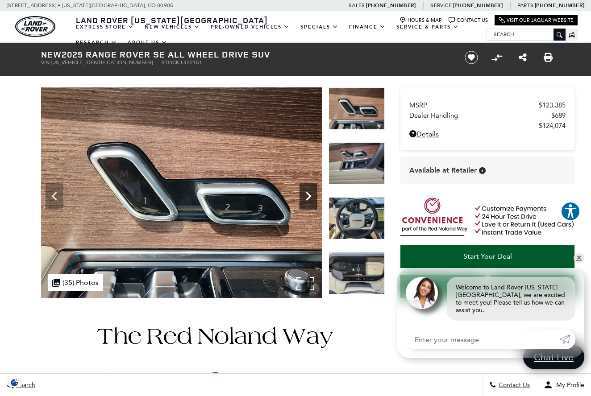
click at [311, 192] on icon "Next" at bounding box center [309, 196] width 18 height 18
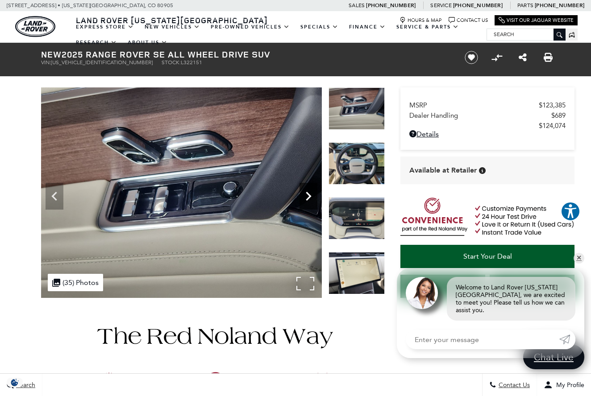
click at [311, 192] on icon "Next" at bounding box center [309, 196] width 18 height 18
